Goal: Register for event/course: Sign up to attend an event or enroll in a course

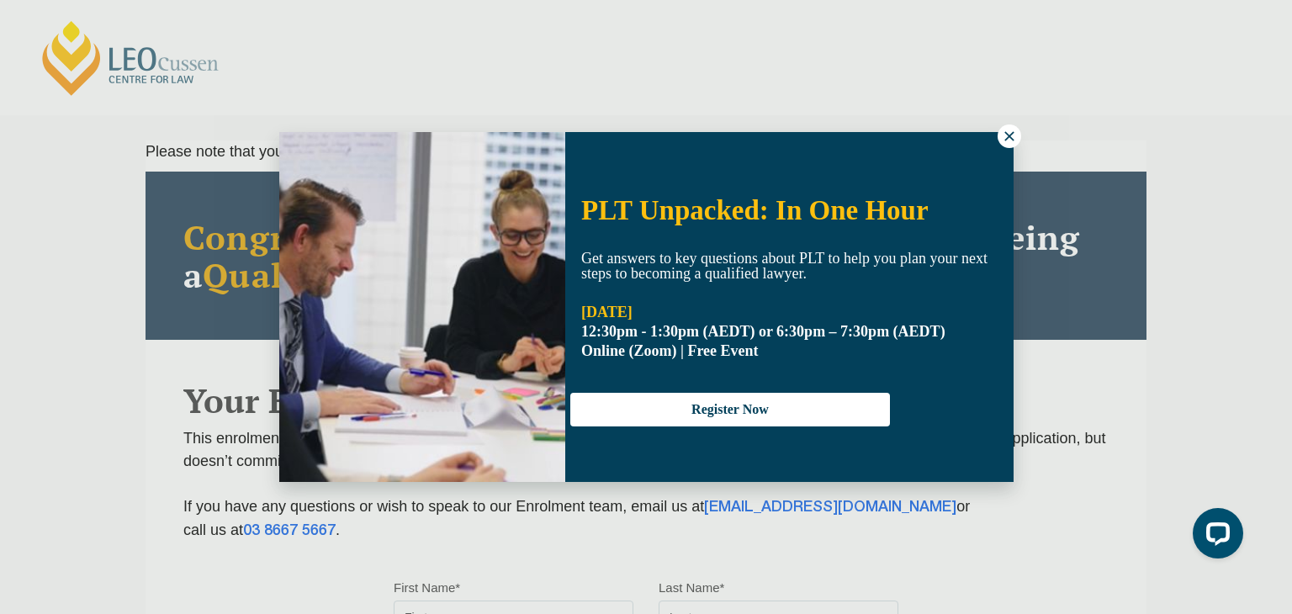
click at [899, 139] on icon at bounding box center [1009, 136] width 15 height 15
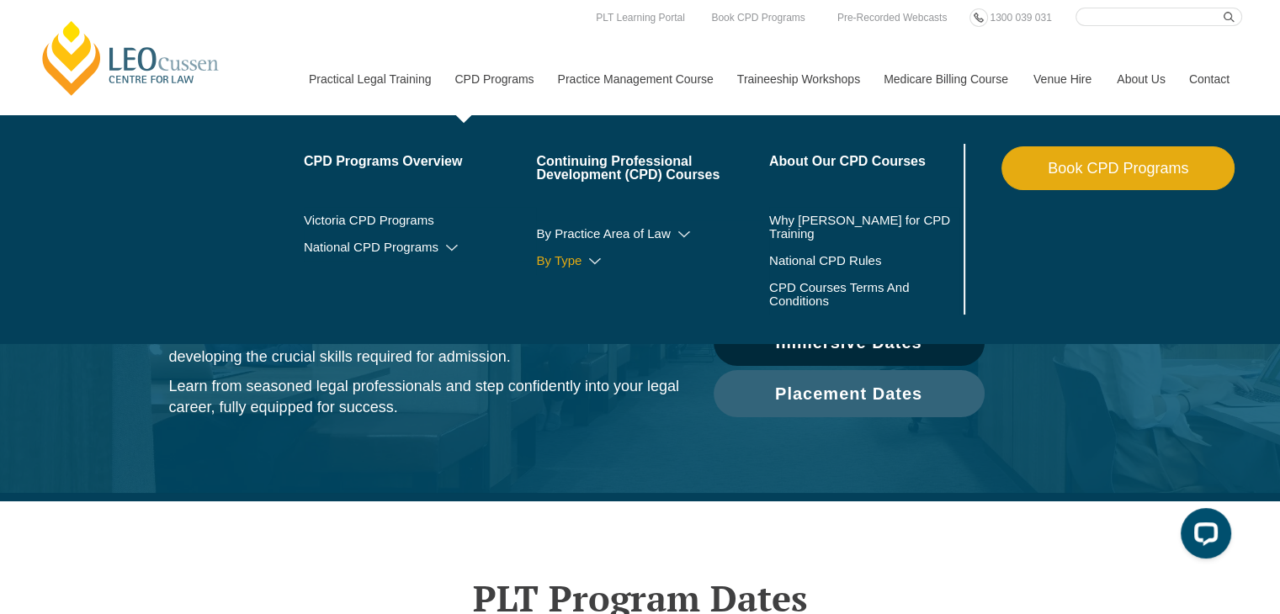
click at [582, 263] on link "By Type" at bounding box center [652, 260] width 233 height 13
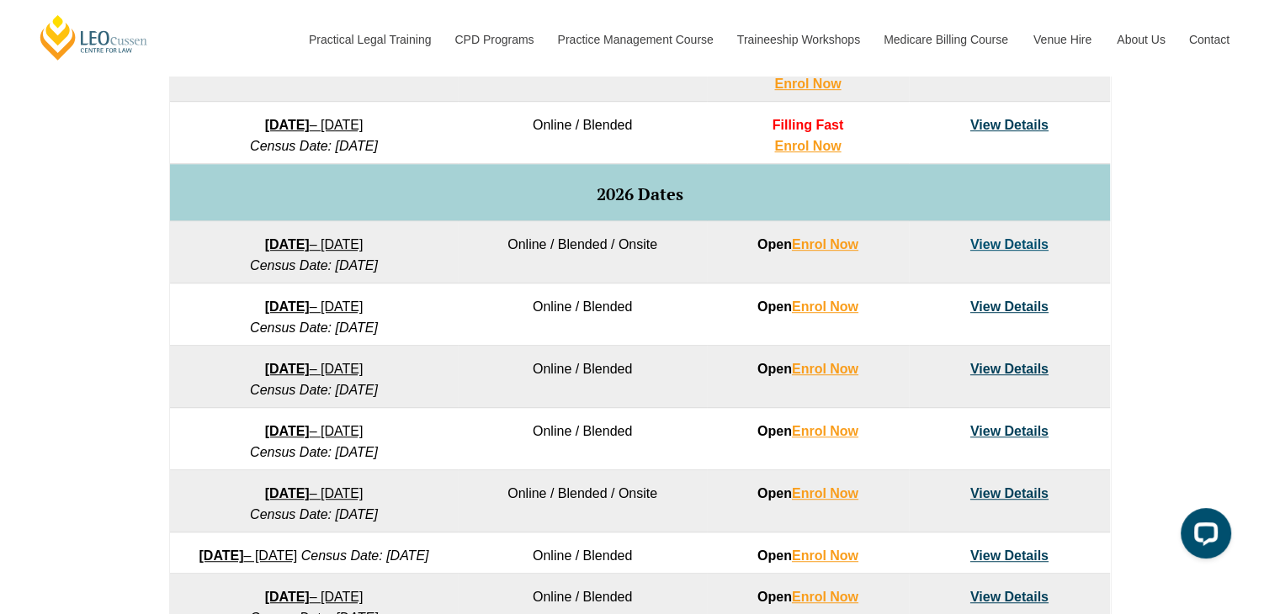
scroll to position [915, 0]
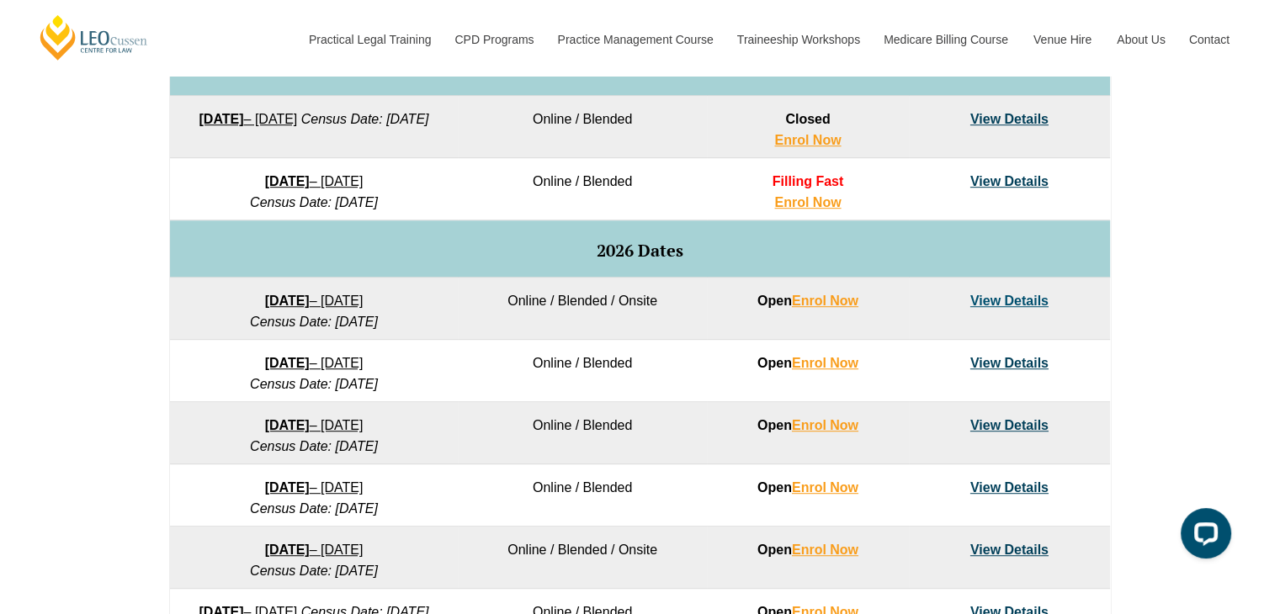
click at [1023, 305] on link "View Details" at bounding box center [1009, 301] width 78 height 14
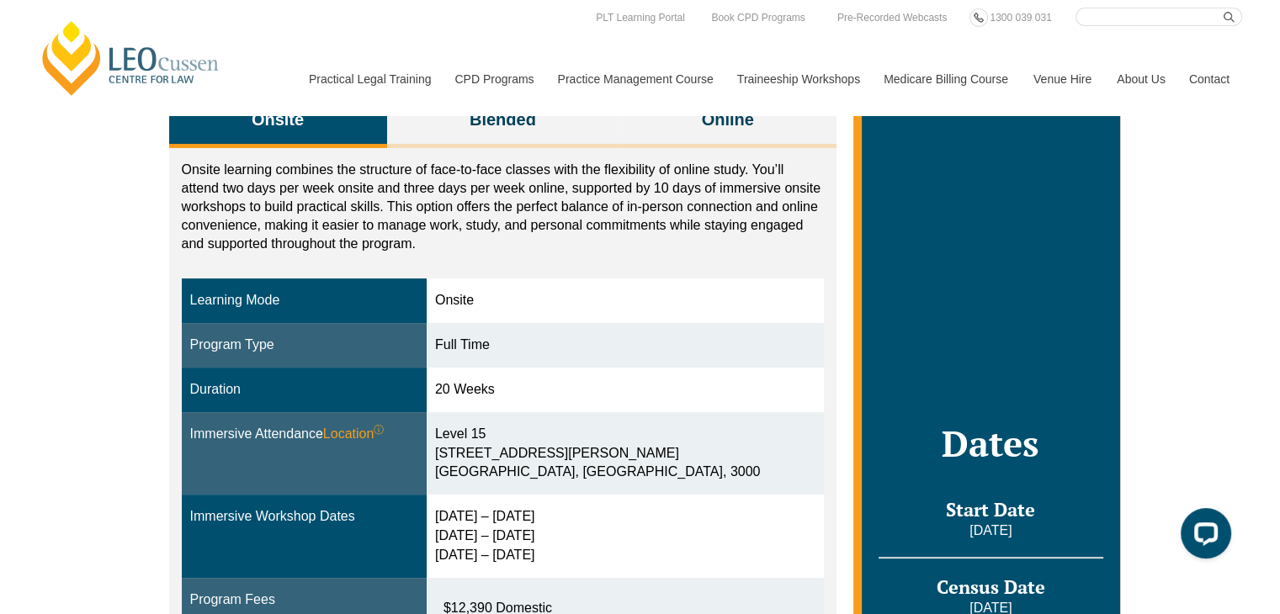
scroll to position [269, 0]
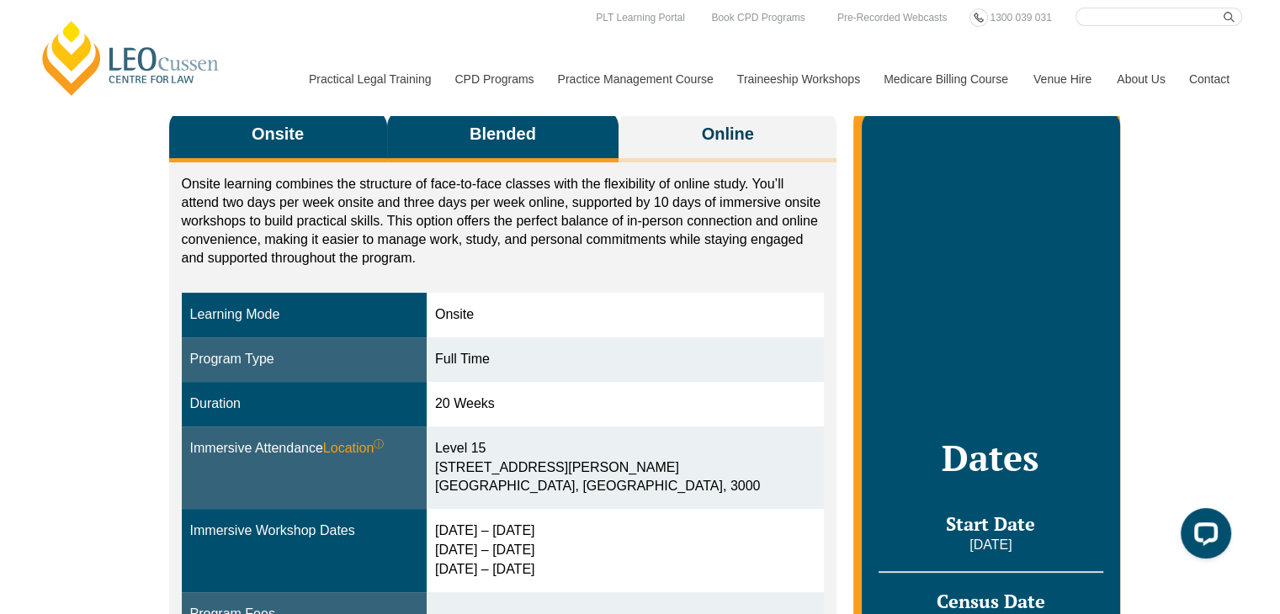
click at [505, 141] on span "Blended" at bounding box center [502, 134] width 66 height 24
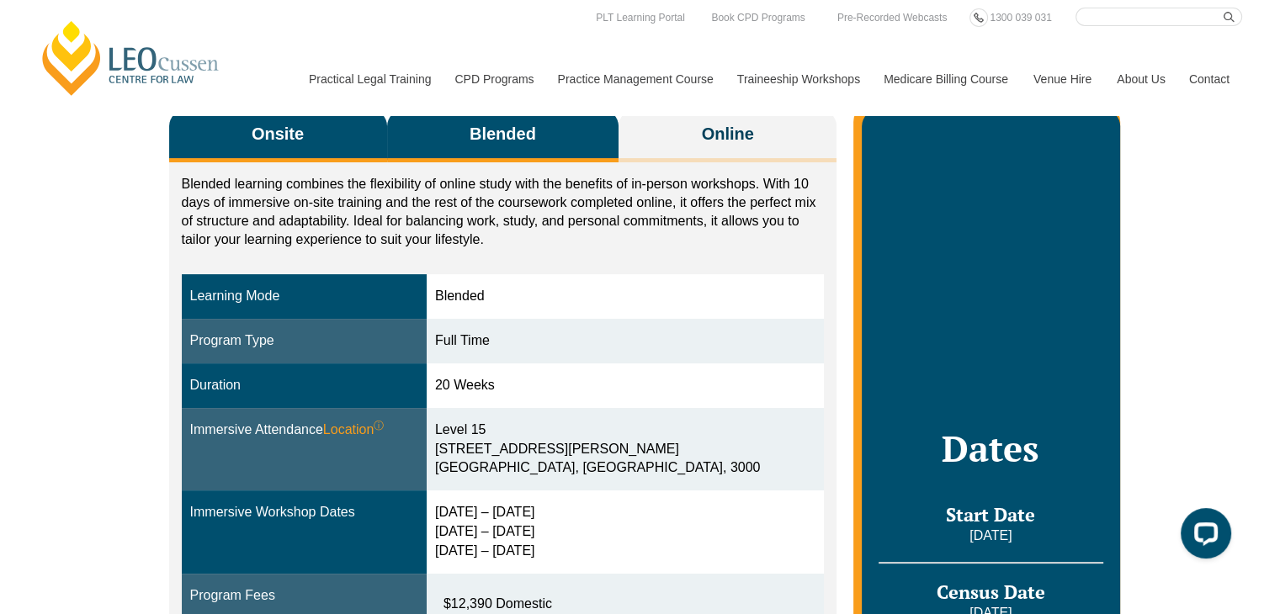
click at [292, 145] on span "Onsite" at bounding box center [278, 134] width 52 height 24
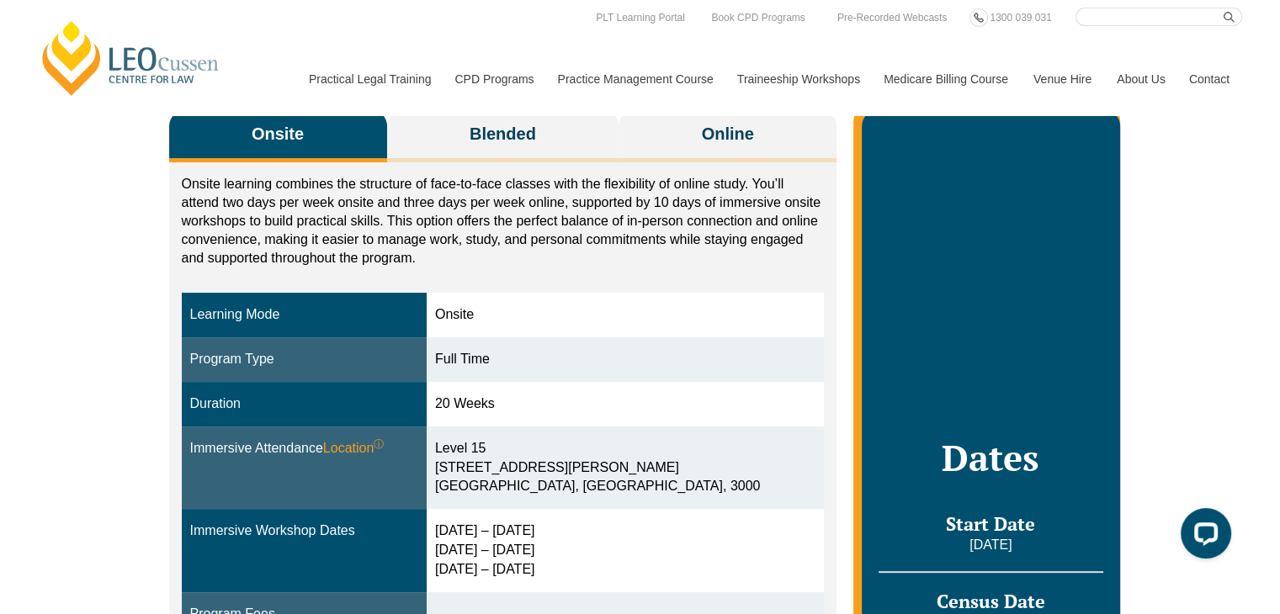
click at [292, 145] on span "Onsite" at bounding box center [278, 134] width 52 height 24
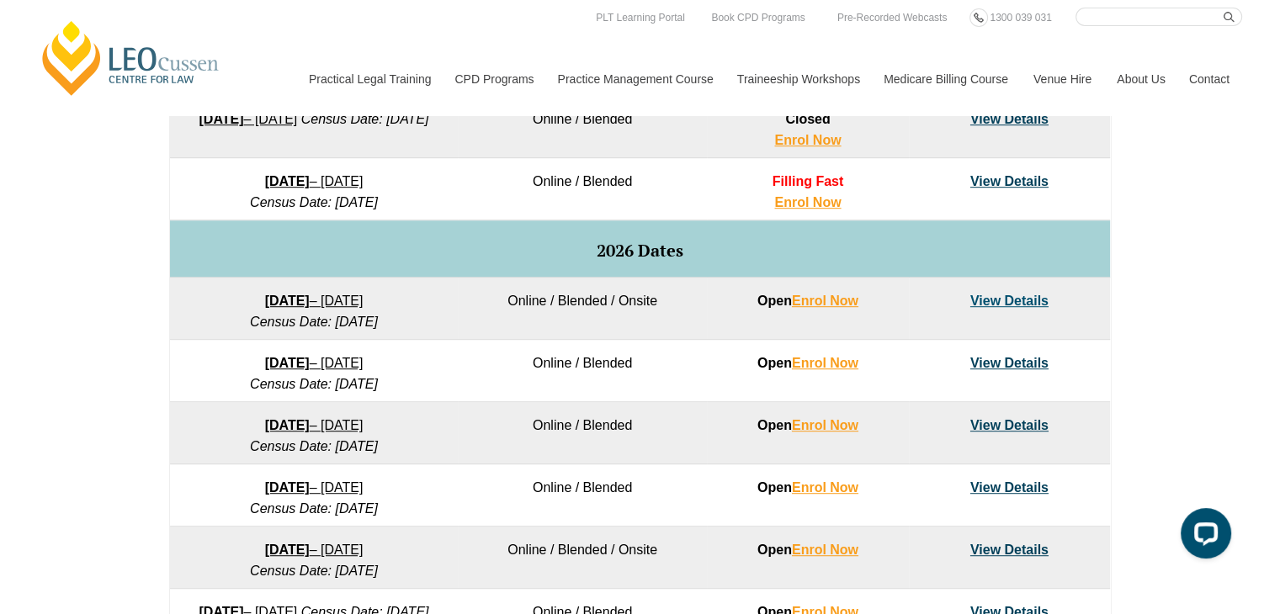
click at [999, 301] on link "View Details" at bounding box center [1009, 301] width 78 height 14
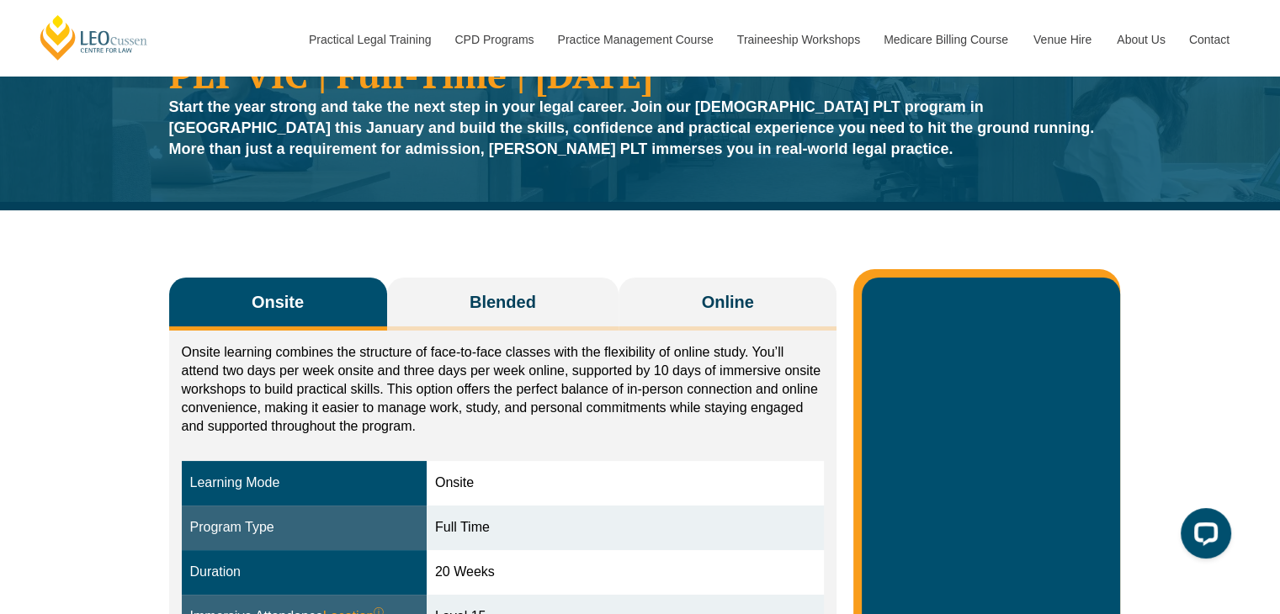
scroll to position [67, 0]
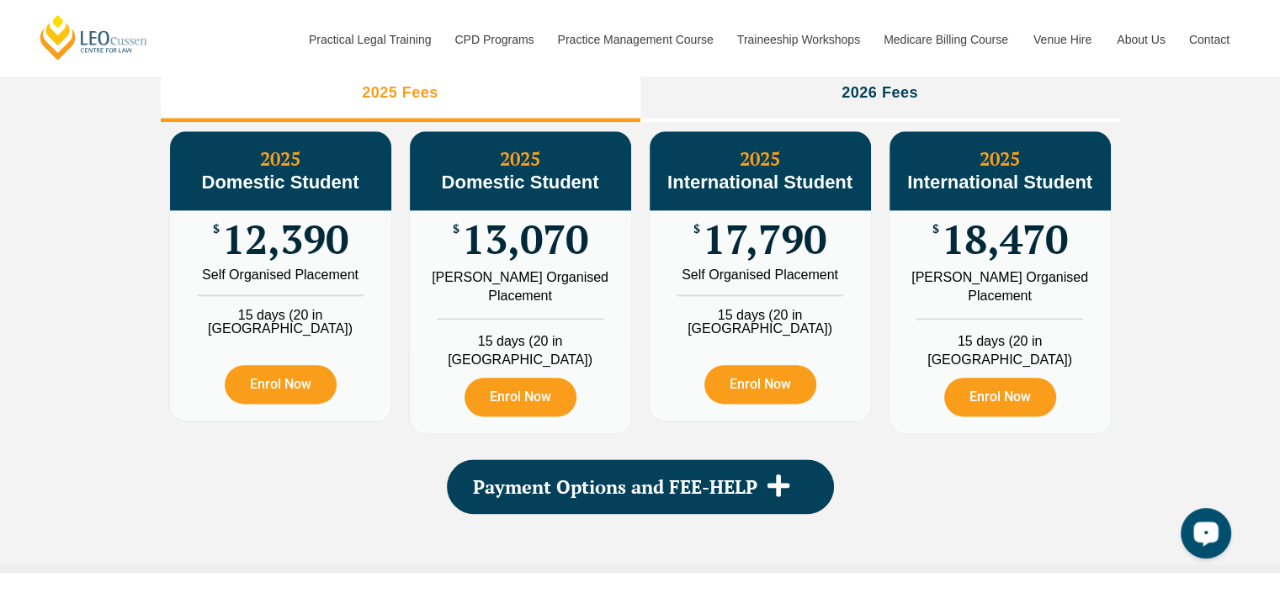
scroll to position [2013, 0]
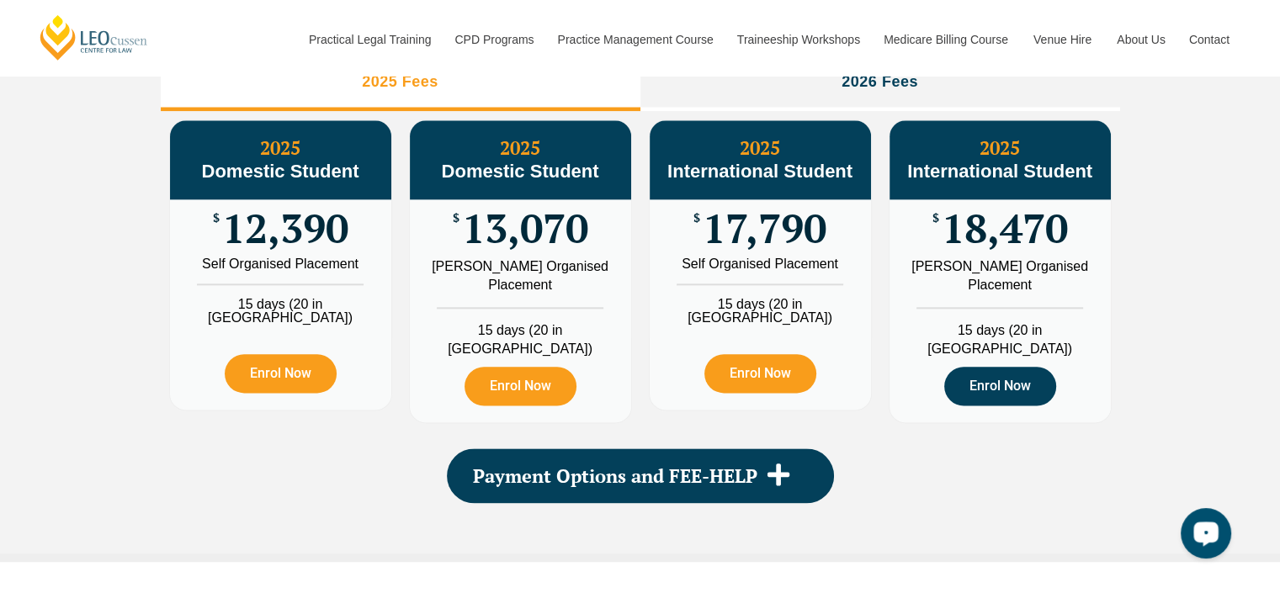
click at [1000, 395] on link "Enrol Now" at bounding box center [1000, 386] width 112 height 39
